Goal: Information Seeking & Learning: Learn about a topic

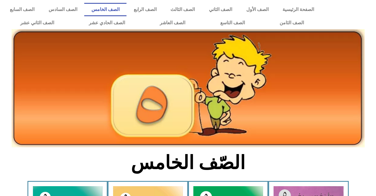
scroll to position [185, 0]
click at [262, 16] on link "الصف الثامن" at bounding box center [291, 22] width 59 height 13
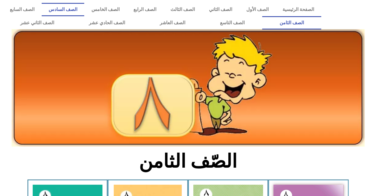
drag, startPoint x: 0, startPoint y: 0, endPoint x: 118, endPoint y: 7, distance: 117.8
click at [85, 7] on link "الصف السادس" at bounding box center [63, 9] width 43 height 13
